Goal: Task Accomplishment & Management: Complete application form

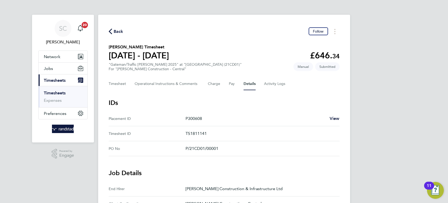
click at [122, 31] on span "Back" at bounding box center [119, 31] width 10 height 6
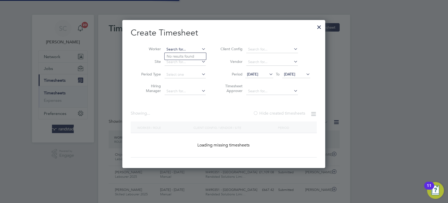
click at [176, 49] on input at bounding box center [185, 49] width 41 height 7
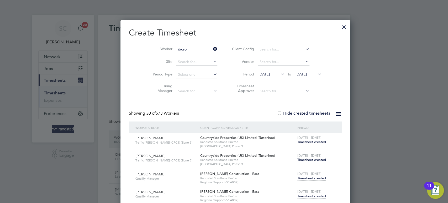
click at [172, 59] on li "[PERSON_NAME]" at bounding box center [186, 56] width 42 height 7
type input "[PERSON_NAME]"
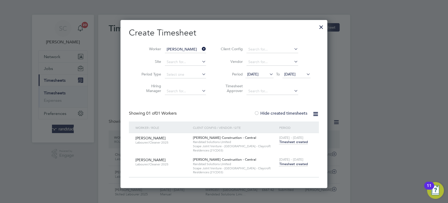
click at [297, 163] on span "Timesheet created" at bounding box center [293, 164] width 29 height 5
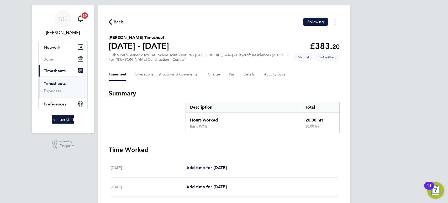
click at [120, 22] on span "Back" at bounding box center [119, 22] width 10 height 6
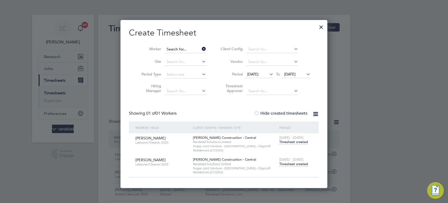
click at [179, 48] on input at bounding box center [185, 49] width 41 height 7
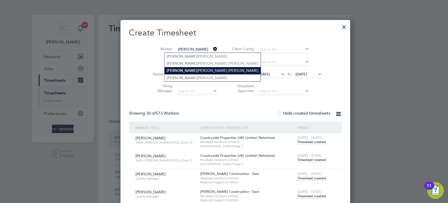
click at [187, 68] on li "[PERSON_NAME] [PERSON_NAME]" at bounding box center [213, 70] width 96 height 7
type input "[PERSON_NAME] [PERSON_NAME]"
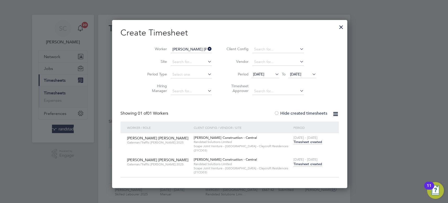
click at [301, 164] on span "Timesheet created" at bounding box center [308, 164] width 29 height 5
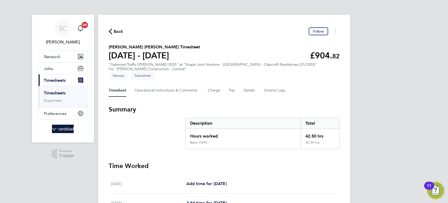
click at [116, 31] on span "Back" at bounding box center [119, 31] width 10 height 6
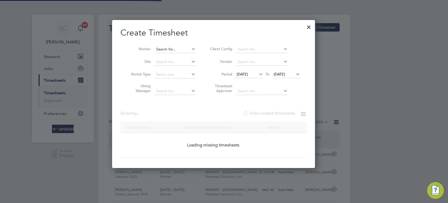
scroll to position [148, 204]
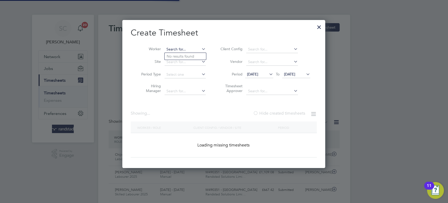
click at [179, 50] on input at bounding box center [185, 49] width 41 height 7
paste input "[PERSON_NAME]"
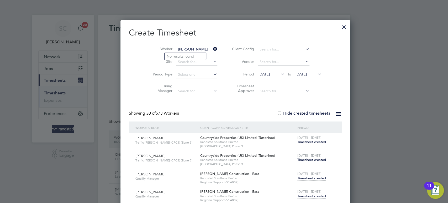
click at [198, 47] on input "[PERSON_NAME]" at bounding box center [196, 49] width 41 height 7
type input "[PERSON_NAME]"
click at [186, 55] on li "No results found" at bounding box center [186, 56] width 42 height 7
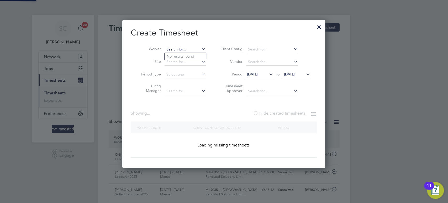
click at [182, 50] on input at bounding box center [185, 49] width 41 height 7
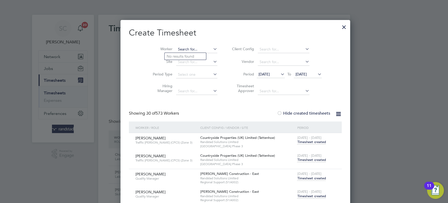
paste input "[PERSON_NAME]"
click at [198, 56] on b "Chi" at bounding box center [201, 56] width 6 height 4
type input "[PERSON_NAME]"
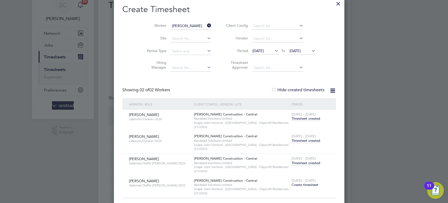
click at [296, 163] on span "Timesheet created" at bounding box center [306, 162] width 29 height 5
